Goal: Information Seeking & Learning: Check status

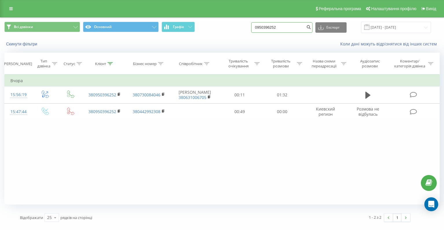
drag, startPoint x: 291, startPoint y: 27, endPoint x: 233, endPoint y: 25, distance: 58.4
click at [233, 25] on div "Всі дзвінки Основний Графік 0950396252 Експорт .csv .xls .xlsx 21.05.2025 - 21.…" at bounding box center [222, 27] width 436 height 11
drag, startPoint x: 294, startPoint y: 27, endPoint x: 231, endPoint y: 28, distance: 63.1
click at [231, 28] on div "Всі дзвінки Основний Графік 0950396252 Експорт .csv .xls .xlsx 21.05.2025 - 21.…" at bounding box center [222, 27] width 436 height 11
paste input "666481873"
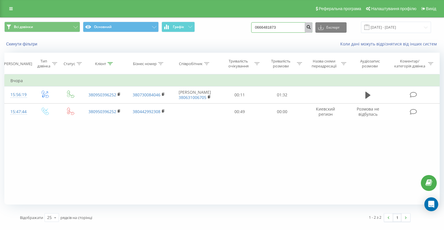
type input "0666481873"
click at [311, 27] on button "submit" at bounding box center [309, 27] width 8 height 10
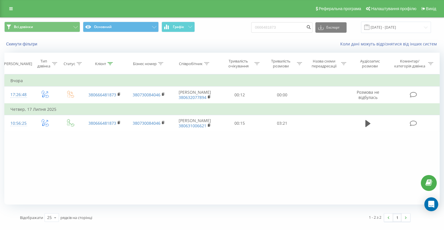
click at [25, 151] on div "Фільтрувати за умовою Дорівнює Введіть значення Скасувати OK Фільтрувати за умо…" at bounding box center [222, 139] width 436 height 130
drag, startPoint x: 257, startPoint y: 27, endPoint x: 224, endPoint y: 28, distance: 32.7
click at [224, 28] on div "Всі дзвінки Основний Графік 0666481873 Експорт .csv .xls .xlsx 21.05.2025 - 21.…" at bounding box center [222, 27] width 436 height 11
paste input "+380953326585"
click at [273, 29] on input "+380953326585" at bounding box center [281, 27] width 61 height 10
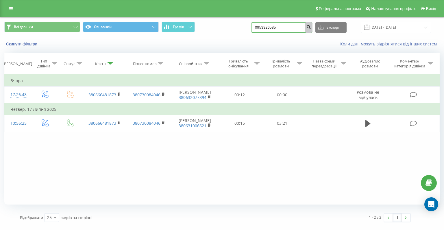
type input "0953326585"
click at [311, 25] on icon "submit" at bounding box center [308, 26] width 5 height 3
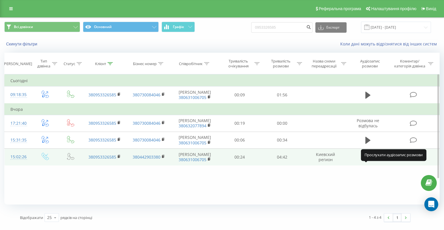
click at [369, 161] on icon at bounding box center [368, 157] width 5 height 8
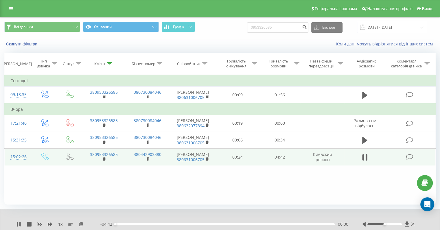
click at [46, 223] on div "1 x" at bounding box center [58, 224] width 84 height 6
click at [49, 222] on icon at bounding box center [50, 224] width 5 height 5
click at [49, 223] on icon at bounding box center [50, 224] width 5 height 5
click at [141, 225] on div "- 04:41 00:01 00:01" at bounding box center [224, 224] width 248 height 6
click at [141, 225] on div "00:01" at bounding box center [225, 224] width 220 height 2
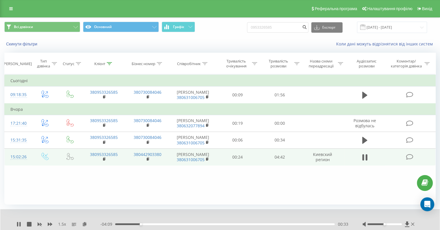
drag, startPoint x: 142, startPoint y: 224, endPoint x: 147, endPoint y: 224, distance: 5.2
click at [142, 224] on div "00:33" at bounding box center [141, 224] width 2 height 2
drag, startPoint x: 152, startPoint y: 224, endPoint x: 156, endPoint y: 224, distance: 4.1
click at [152, 224] on div "00:35" at bounding box center [225, 224] width 220 height 2
click at [161, 224] on div "00:49" at bounding box center [225, 224] width 220 height 2
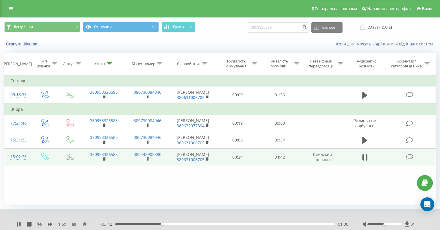
click at [167, 224] on div "01:00" at bounding box center [225, 224] width 220 height 2
click at [176, 224] on div "01:18" at bounding box center [225, 224] width 220 height 2
click at [184, 224] on div "01:19" at bounding box center [225, 224] width 220 height 2
click at [190, 225] on div "- 03:12 01:30 01:30" at bounding box center [224, 224] width 248 height 6
click at [197, 224] on div "00:00" at bounding box center [225, 224] width 220 height 2
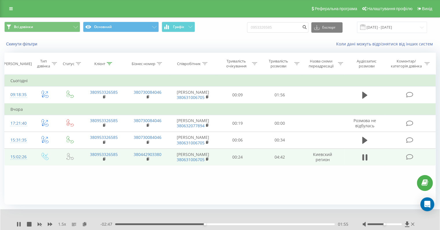
click at [201, 224] on div "01:55" at bounding box center [225, 224] width 220 height 2
click at [199, 224] on div "01:54" at bounding box center [225, 224] width 220 height 2
click at [21, 224] on icon at bounding box center [19, 224] width 1 height 5
drag, startPoint x: 294, startPoint y: 27, endPoint x: 233, endPoint y: 28, distance: 61.0
click at [233, 28] on div "Всі дзвінки Основний Графік 0953326585 Експорт .csv .xls .xlsx 21.05.2025 - 21.…" at bounding box center [219, 27] width 431 height 11
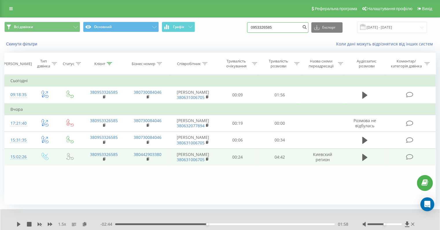
paste input "380951407614"
click at [267, 27] on input "380951407614" at bounding box center [277, 27] width 61 height 10
type input "0951407614"
click at [308, 23] on button "submit" at bounding box center [305, 27] width 8 height 10
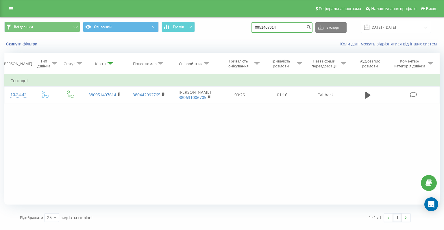
drag, startPoint x: 298, startPoint y: 28, endPoint x: 246, endPoint y: 18, distance: 53.0
click at [246, 18] on div "Всі дзвінки Основний Графік 0951407614 Експорт .csv .xls .xlsx 21.05.2025 - 21.…" at bounding box center [222, 27] width 444 height 19
paste input "38"
click at [271, 27] on input "380951407614" at bounding box center [281, 27] width 61 height 10
type input "0951407614"
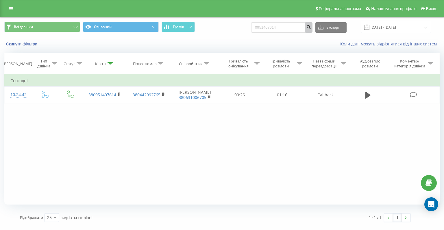
click at [311, 26] on icon "submit" at bounding box center [308, 26] width 5 height 3
click at [16, 11] on div "Реферальна програма Налаштування профілю Вихід" at bounding box center [222, 8] width 444 height 17
click at [12, 10] on icon at bounding box center [10, 9] width 3 height 4
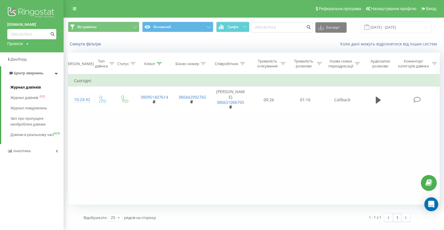
click at [31, 87] on span "Журнал дзвінків" at bounding box center [25, 87] width 31 height 6
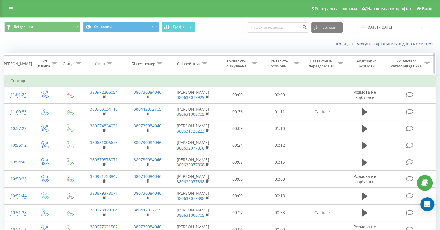
click at [196, 63] on div "Співробітник" at bounding box center [189, 63] width 24 height 5
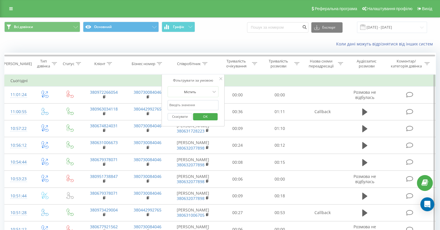
click at [195, 103] on input "text" at bounding box center [192, 105] width 51 height 10
type input "Гавриленко"
click at [209, 115] on span "OK" at bounding box center [205, 116] width 16 height 9
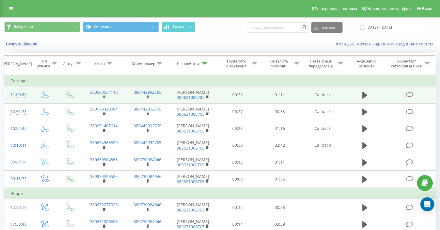
click at [105, 99] on icon at bounding box center [104, 97] width 3 height 4
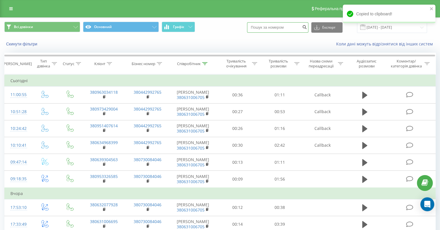
click at [279, 25] on input at bounding box center [277, 27] width 61 height 10
paste input "380951407614"
click at [266, 28] on input "380951407614" at bounding box center [277, 27] width 61 height 10
type input "0951407614"
click at [307, 26] on icon "submit" at bounding box center [304, 26] width 5 height 3
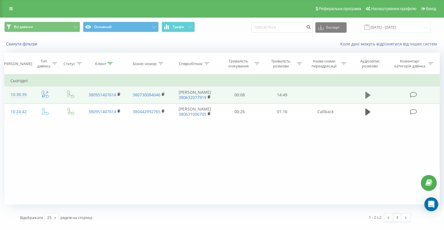
click at [367, 96] on icon at bounding box center [368, 95] width 5 height 7
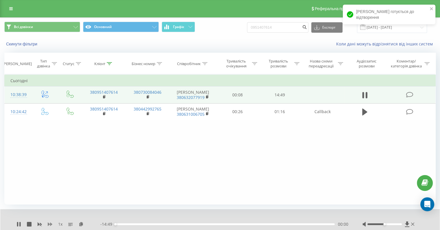
click at [51, 225] on icon at bounding box center [50, 223] width 5 height 3
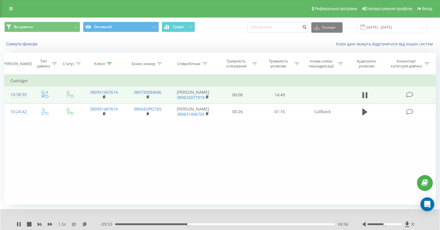
click at [36, 172] on div "Фільтрувати за умовою Дорівнює Введіть значення Скасувати OK Фільтрувати за умо…" at bounding box center [219, 139] width 431 height 130
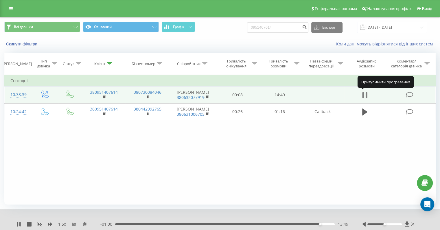
click at [367, 92] on button at bounding box center [364, 95] width 9 height 9
click at [18, 225] on icon at bounding box center [18, 224] width 3 height 5
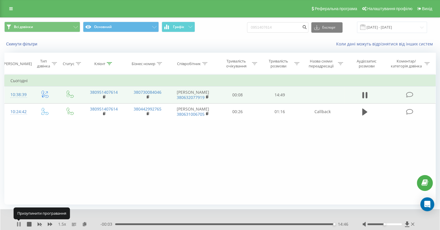
click at [16, 222] on icon at bounding box center [18, 224] width 5 height 5
click at [14, 187] on div "Фільтрувати за умовою Дорівнює Введіть значення Скасувати OK Фільтрувати за умо…" at bounding box center [219, 139] width 431 height 130
drag, startPoint x: 297, startPoint y: 28, endPoint x: 242, endPoint y: 26, distance: 55.6
click at [243, 26] on div "Всі дзвінки Основний Графік 0951407614 Експорт .csv .xls .xlsx 21.05.2025 - 21.…" at bounding box center [219, 27] width 431 height 11
paste input "7342900"
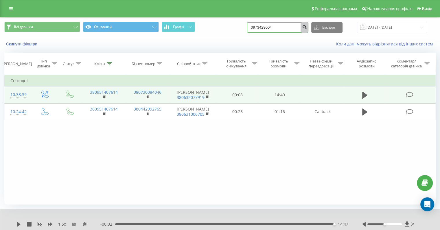
type input "0973429004"
click at [307, 28] on icon "submit" at bounding box center [304, 26] width 5 height 3
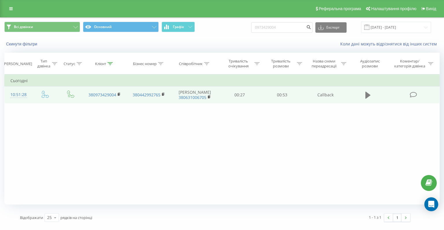
click at [366, 98] on icon at bounding box center [368, 95] width 5 height 8
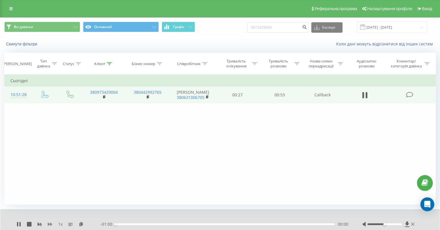
click at [49, 224] on icon at bounding box center [50, 223] width 5 height 3
click at [146, 223] on div "- 00:59 00:01 00:01" at bounding box center [224, 224] width 248 height 6
click at [146, 223] on div "00:01" at bounding box center [225, 224] width 220 height 2
click at [154, 224] on div "00:10" at bounding box center [225, 224] width 220 height 2
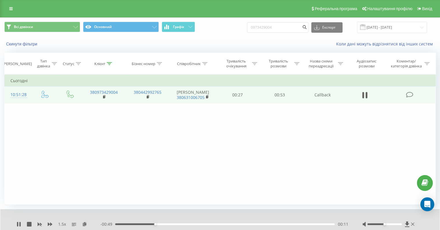
click at [170, 224] on div "00:11" at bounding box center [225, 224] width 220 height 2
drag, startPoint x: 195, startPoint y: 223, endPoint x: 203, endPoint y: 224, distance: 8.1
click at [196, 223] on div "00:22" at bounding box center [225, 224] width 220 height 2
click at [18, 226] on icon at bounding box center [17, 224] width 1 height 5
drag, startPoint x: 290, startPoint y: 28, endPoint x: 224, endPoint y: 26, distance: 66.0
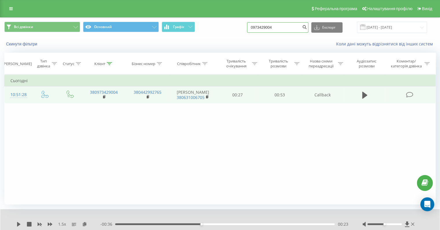
click at [224, 26] on div "Всі дзвінки Основний Графік 0973429004 Експорт .csv .xls .xlsx 21.05.2025 - 21.…" at bounding box center [219, 27] width 431 height 11
paste input "675667949"
type input "0675667949"
click at [307, 27] on icon "submit" at bounding box center [304, 26] width 5 height 3
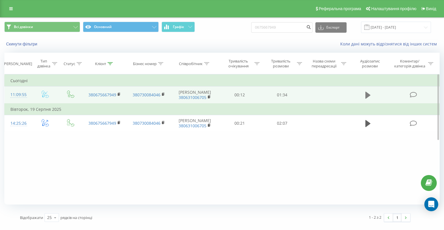
click at [365, 96] on button at bounding box center [368, 95] width 9 height 9
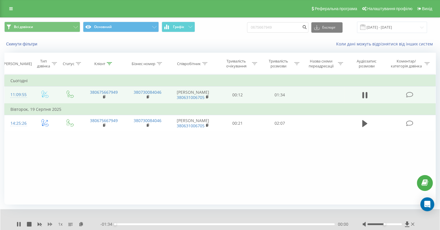
click at [52, 223] on icon at bounding box center [50, 224] width 5 height 5
click at [148, 227] on div "1.5 x - 01:32 00:01 00:01" at bounding box center [219, 220] width 439 height 22
click at [148, 227] on div "- 01:32 00:02 00:02" at bounding box center [224, 224] width 248 height 6
click at [364, 95] on icon at bounding box center [364, 95] width 5 height 8
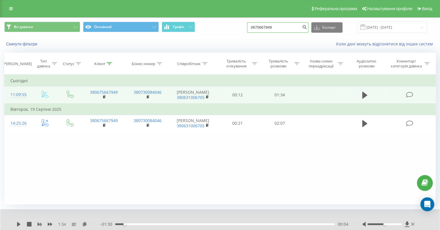
drag, startPoint x: 292, startPoint y: 29, endPoint x: 242, endPoint y: 30, distance: 49.2
click at [243, 30] on div "Всі дзвінки Основний Графік 0675667949 Експорт .csv .xls .xlsx [DATE] - [DATE]" at bounding box center [219, 27] width 431 height 11
paste input "380675667949"
drag, startPoint x: 305, startPoint y: 27, endPoint x: 255, endPoint y: 29, distance: 49.8
click at [255, 29] on div "Всі дзвінки Основний Графік 0675667949380675667949 Експорт .csv .xls .xlsx 21.0…" at bounding box center [219, 27] width 431 height 11
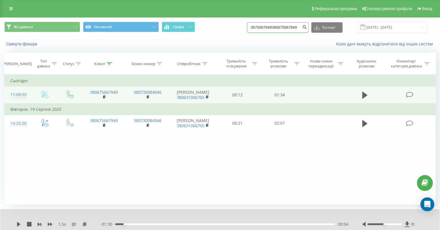
paste input
click at [266, 28] on input "380675667949" at bounding box center [277, 27] width 61 height 10
type input "0675667949"
click at [307, 27] on icon "submit" at bounding box center [304, 26] width 5 height 3
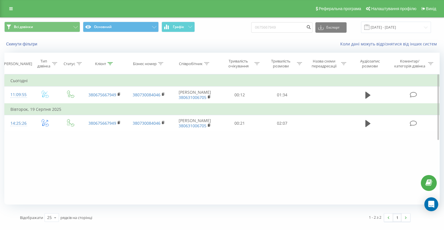
click at [17, 165] on div "Фільтрувати за умовою Дорівнює Введіть значення Скасувати OK Фільтрувати за умо…" at bounding box center [222, 139] width 436 height 130
drag, startPoint x: 291, startPoint y: 28, endPoint x: 228, endPoint y: 26, distance: 63.4
click at [228, 26] on div "Всі дзвінки Основний Графік 0675667949 Експорт .csv .xls .xlsx [DATE] - [DATE]" at bounding box center [222, 27] width 436 height 11
